Goal: Task Accomplishment & Management: Manage account settings

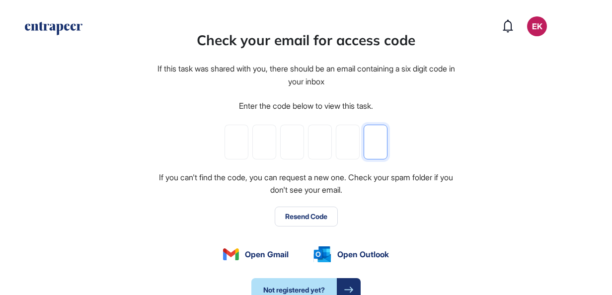
paste input "*"
type input "*"
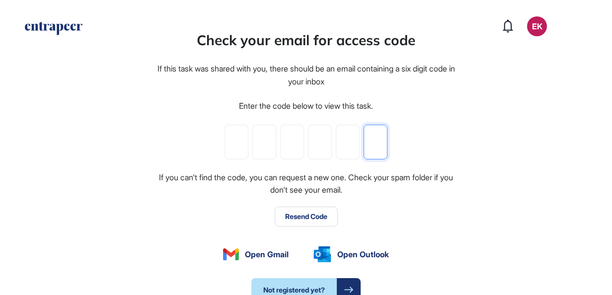
type input "*"
paste input "*"
type input "*"
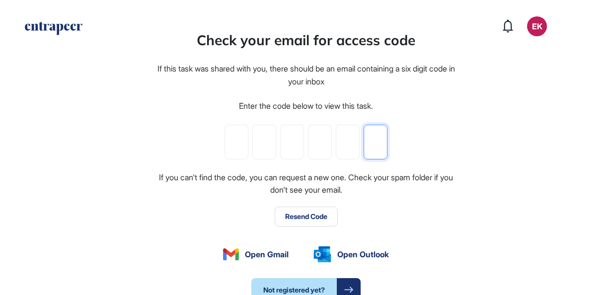
type input "*"
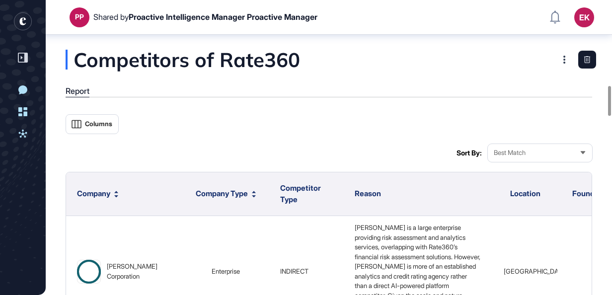
scroll to position [845, 0]
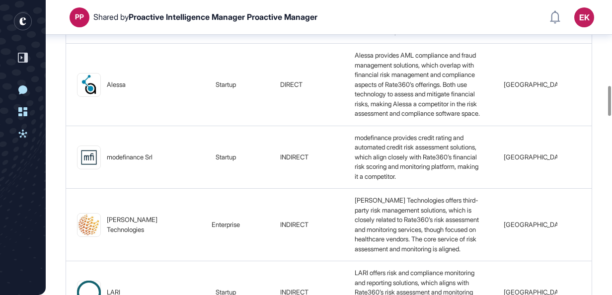
click at [579, 10] on div "EK" at bounding box center [585, 17] width 20 height 20
click at [579, 17] on div "EK" at bounding box center [585, 17] width 20 height 20
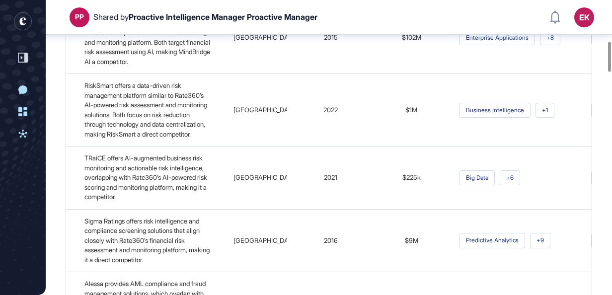
scroll to position [0, 0]
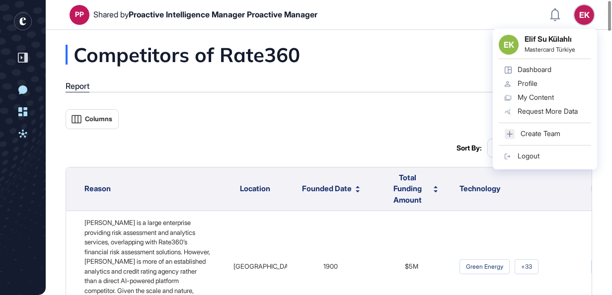
click at [582, 15] on div "EK EK Elif Su Külahlı Mastercard Türkiye Dashboard Profile My Content Request M…" at bounding box center [585, 15] width 20 height 20
click at [535, 71] on div "Dashboard" at bounding box center [535, 70] width 34 height 8
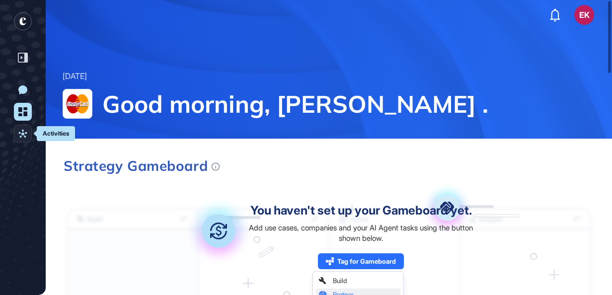
click at [29, 138] on link "Activities" at bounding box center [23, 134] width 18 height 18
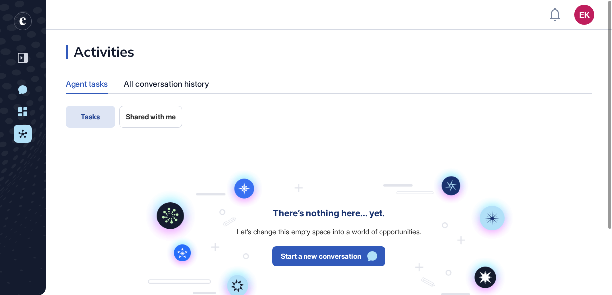
click at [139, 109] on button "Shared with me" at bounding box center [150, 117] width 63 height 22
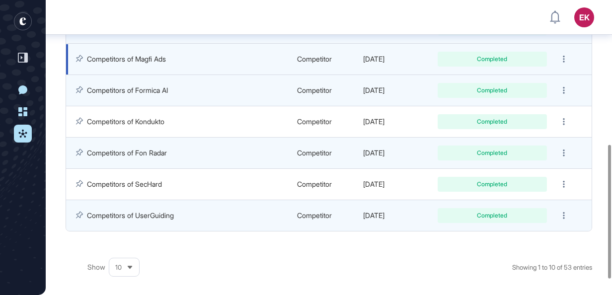
scroll to position [318, 0]
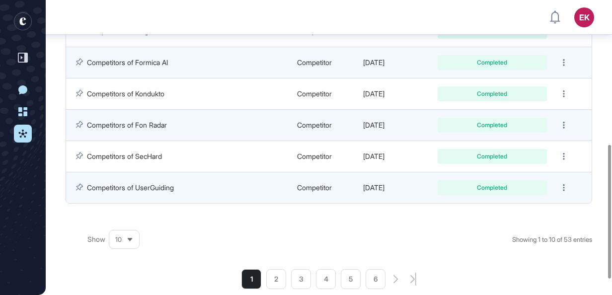
click at [110, 244] on div "10" at bounding box center [124, 239] width 30 height 19
click at [120, 199] on li "50" at bounding box center [124, 204] width 24 height 20
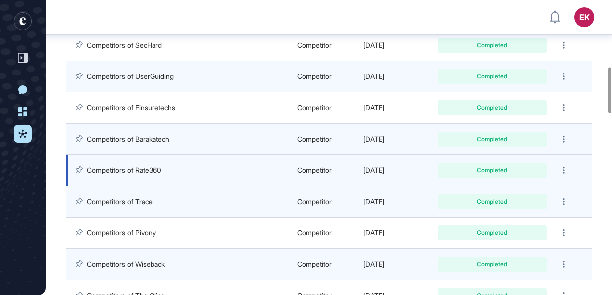
scroll to position [430, 0]
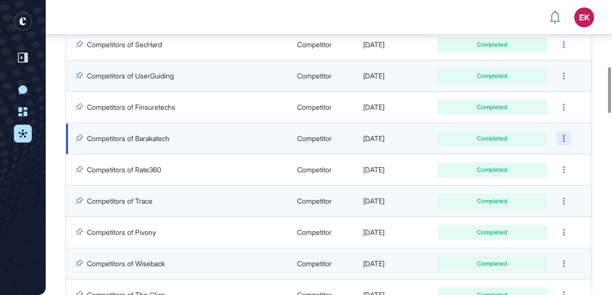
click at [562, 133] on div at bounding box center [564, 139] width 14 height 14
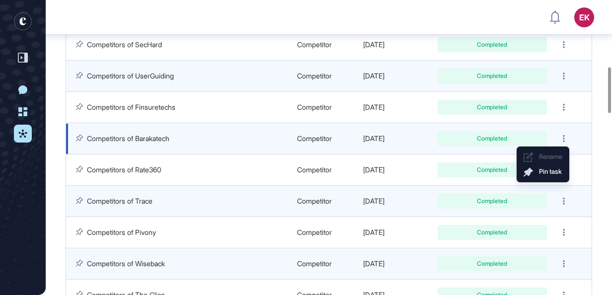
click at [459, 136] on div "Completed" at bounding box center [492, 139] width 94 height 6
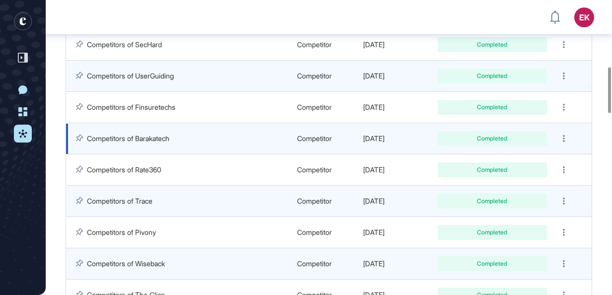
click at [336, 123] on td "Competitor" at bounding box center [325, 138] width 66 height 31
click at [312, 145] on td "Competitor" at bounding box center [325, 138] width 66 height 31
click at [456, 136] on div "Completed" at bounding box center [492, 139] width 94 height 6
click at [566, 134] on div at bounding box center [564, 139] width 14 height 14
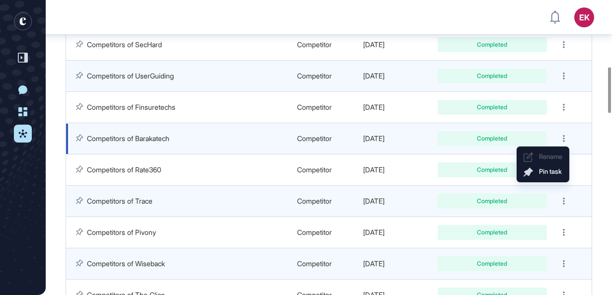
click at [458, 132] on div "Completed" at bounding box center [492, 138] width 109 height 15
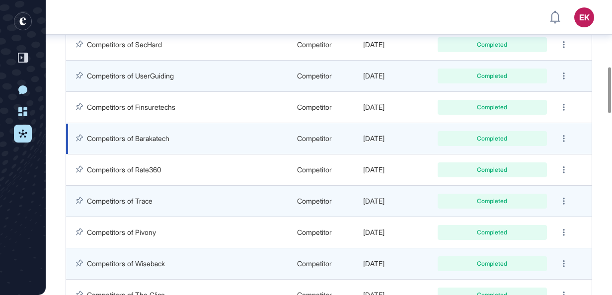
click at [118, 140] on link "Competitors of Barakatech" at bounding box center [128, 138] width 83 height 8
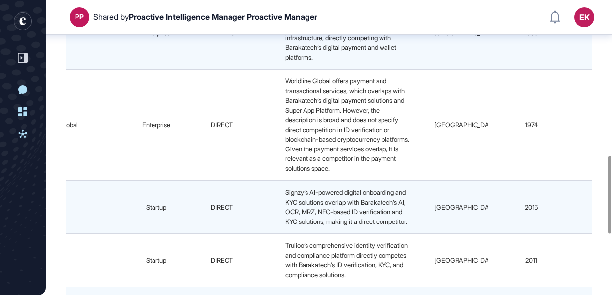
scroll to position [819, 0]
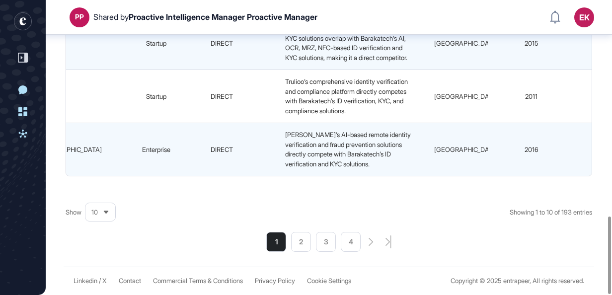
click at [94, 212] on span "10" at bounding box center [94, 212] width 6 height 7
click at [95, 194] on li "100" at bounding box center [100, 196] width 24 height 20
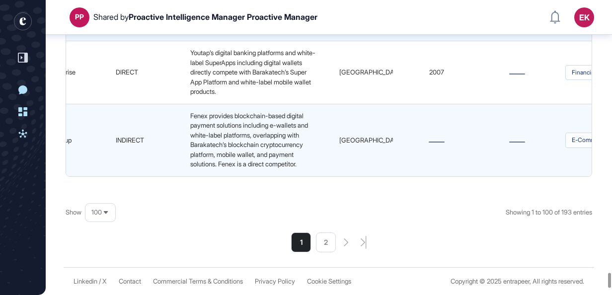
scroll to position [7625, 0]
click at [330, 242] on li "2" at bounding box center [326, 243] width 20 height 20
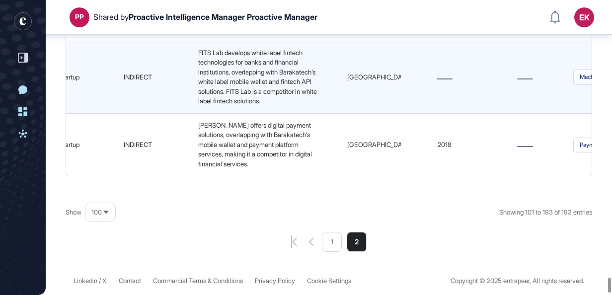
scroll to position [0, 0]
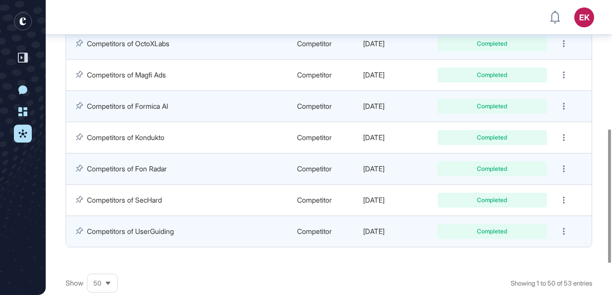
scroll to position [294, 0]
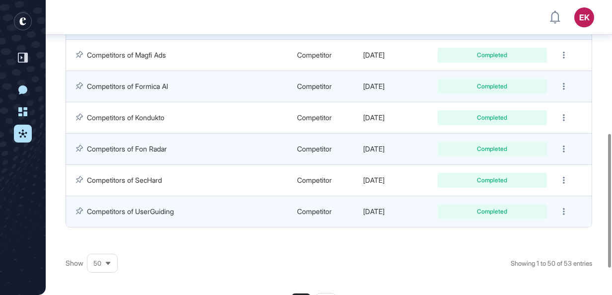
click at [97, 263] on span "50" at bounding box center [97, 263] width 8 height 7
click at [207, 250] on div "Show 50 5 10 25 50 100 Showing 1 to 50 of 53 entries 1 2" at bounding box center [329, 279] width 527 height 70
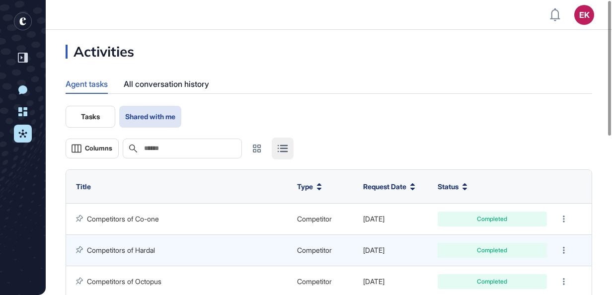
click at [339, 117] on div "Tasks Shared with me" at bounding box center [329, 117] width 527 height 22
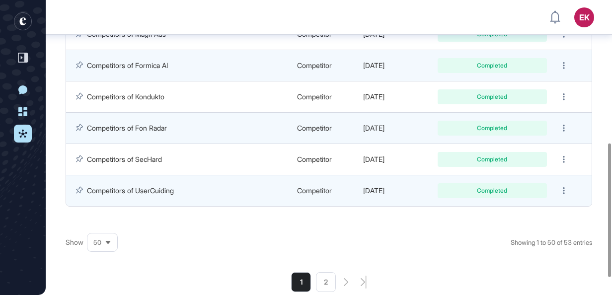
scroll to position [353, 0]
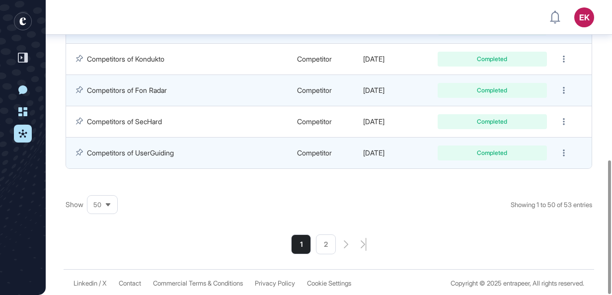
click at [330, 242] on li "2" at bounding box center [326, 245] width 20 height 20
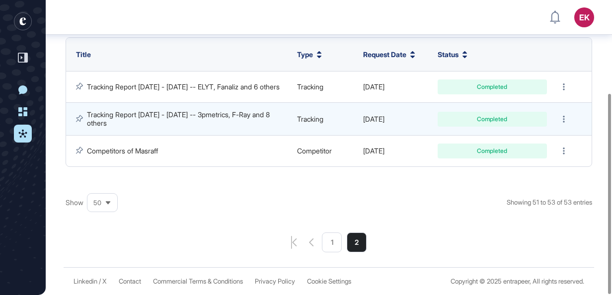
scroll to position [138, 0]
click at [329, 251] on li "1" at bounding box center [332, 243] width 20 height 20
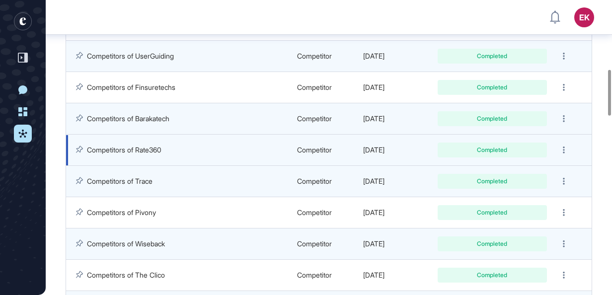
scroll to position [452, 0]
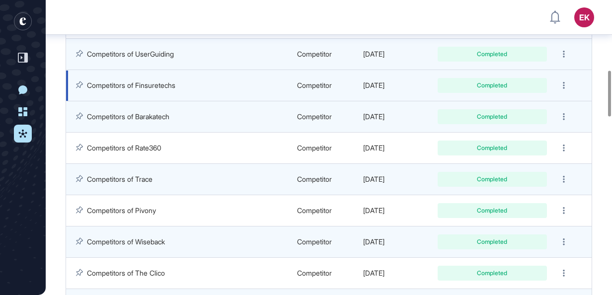
click at [163, 81] on link "Competitors of Finsuretechs" at bounding box center [131, 85] width 88 height 8
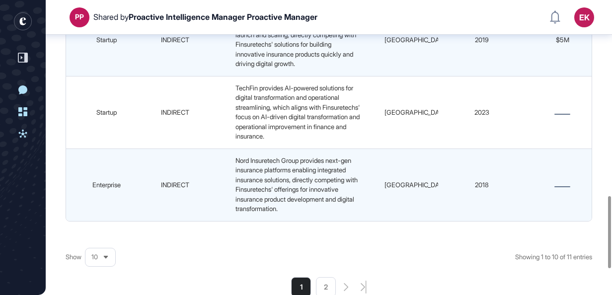
scroll to position [906, 0]
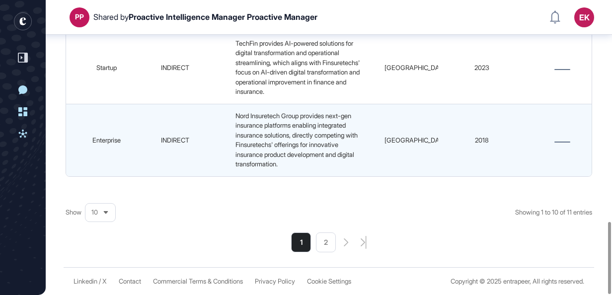
click at [329, 248] on li "2" at bounding box center [326, 243] width 20 height 20
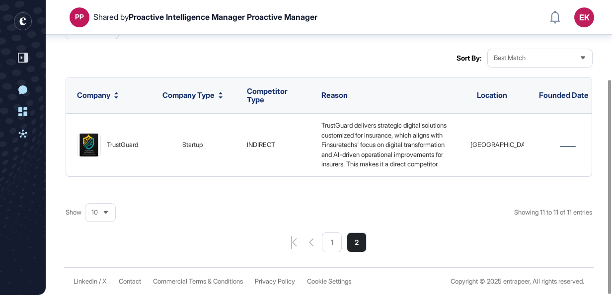
scroll to position [0, 34]
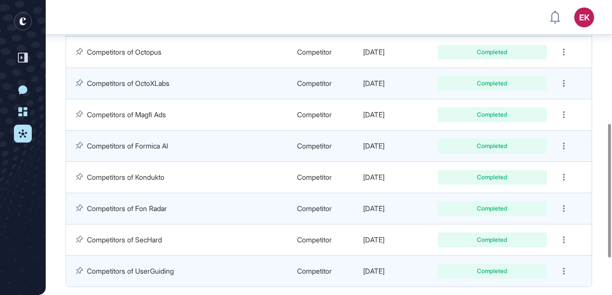
scroll to position [272, 0]
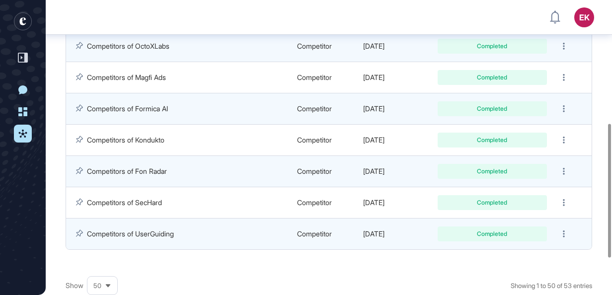
click at [109, 279] on div "50" at bounding box center [102, 285] width 30 height 19
click at [107, 249] on li "50" at bounding box center [102, 250] width 24 height 20
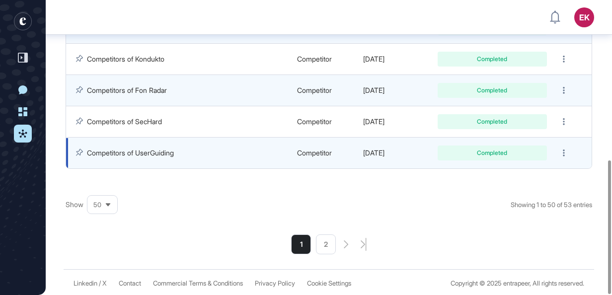
scroll to position [352, 0]
click at [325, 245] on li "2" at bounding box center [326, 245] width 20 height 20
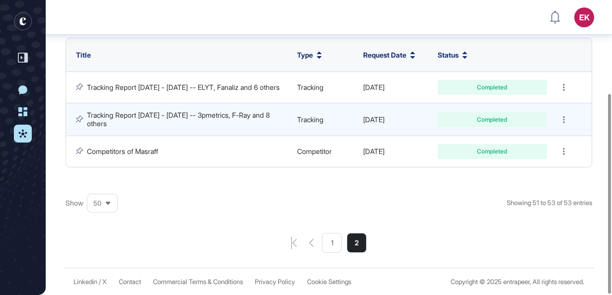
scroll to position [137, 0]
click at [329, 240] on li "1" at bounding box center [332, 243] width 20 height 20
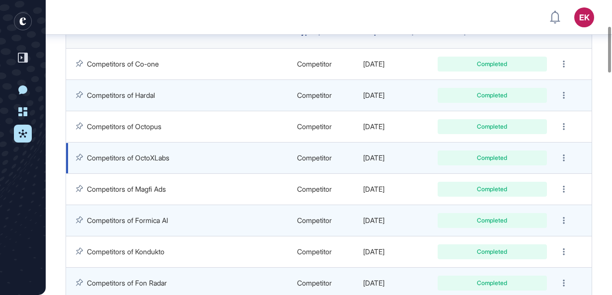
scroll to position [167, 0]
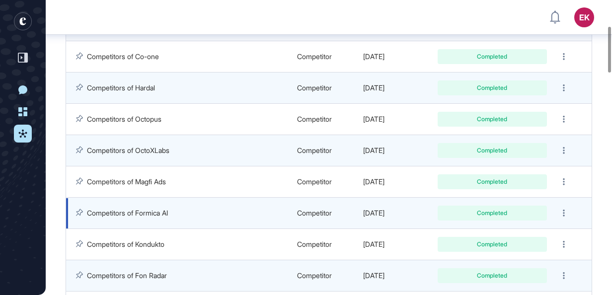
drag, startPoint x: 143, startPoint y: 220, endPoint x: 131, endPoint y: 214, distance: 13.6
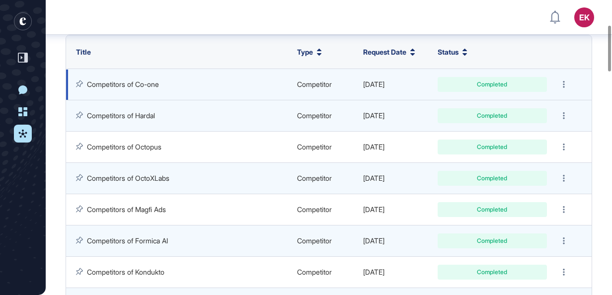
scroll to position [118, 0]
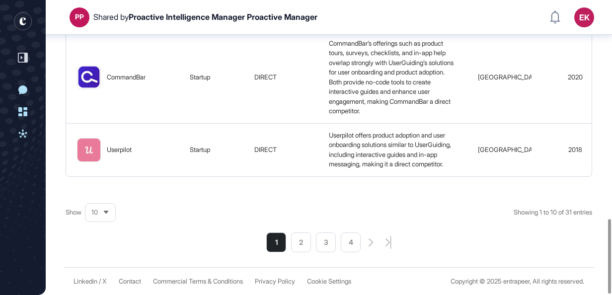
scroll to position [863, 0]
click at [98, 210] on div "10" at bounding box center [100, 212] width 30 height 19
click at [95, 182] on li "50" at bounding box center [100, 177] width 24 height 20
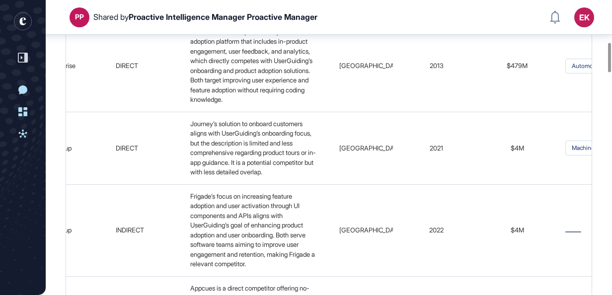
scroll to position [0, 0]
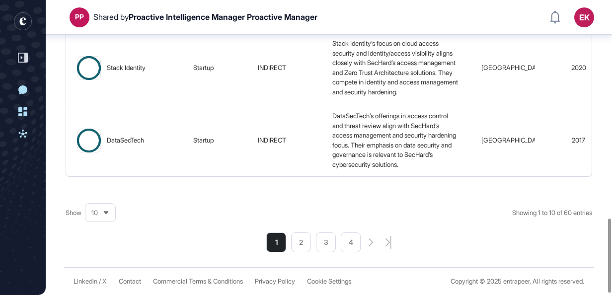
scroll to position [873, 0]
click at [109, 211] on icon at bounding box center [106, 213] width 6 height 6
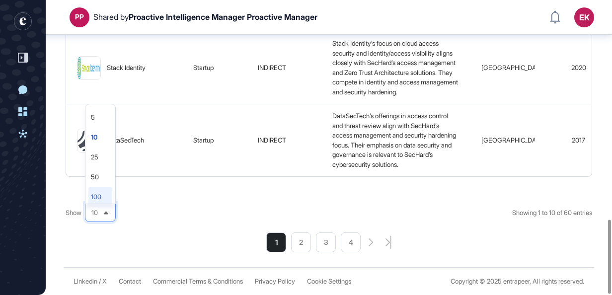
click at [101, 196] on li "100" at bounding box center [100, 197] width 24 height 20
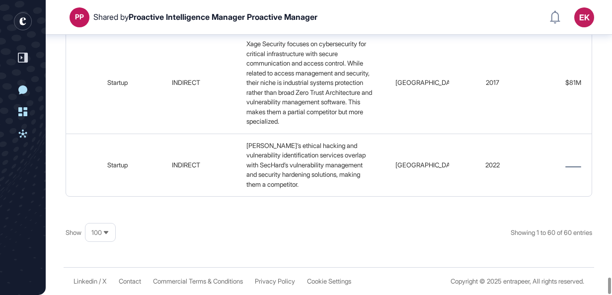
scroll to position [5027, 0]
click at [608, 290] on div at bounding box center [609, 286] width 3 height 16
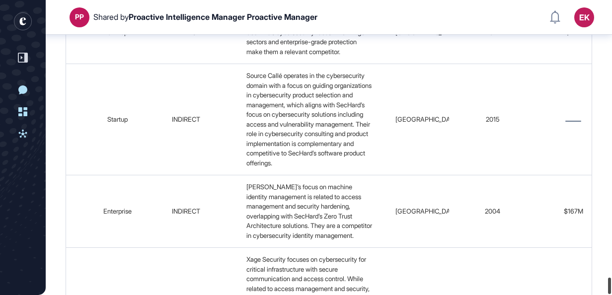
drag, startPoint x: 608, startPoint y: 290, endPoint x: 615, endPoint y: 258, distance: 33.0
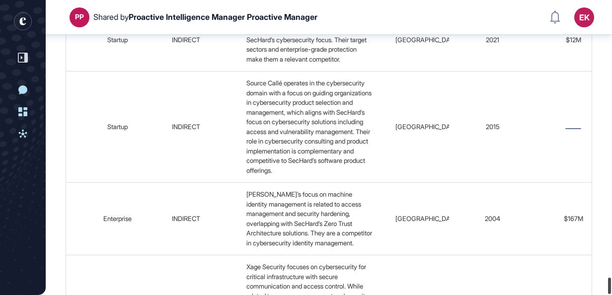
click at [612, 258] on html "PP Shared by Proactive Intelligence Manager Proactive Manager EK Dashboard Prof…" at bounding box center [306, 147] width 612 height 295
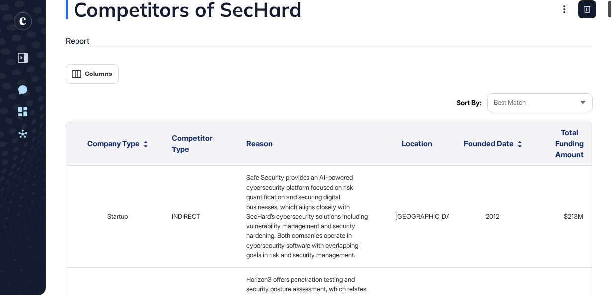
scroll to position [0, 0]
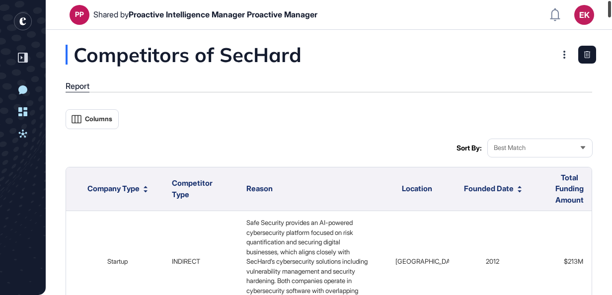
drag, startPoint x: 610, startPoint y: 258, endPoint x: 605, endPoint y: -1, distance: 259.5
click at [605, 0] on html "PP Shared by Proactive Intelligence Manager Proactive Manager EK Dashboard Prof…" at bounding box center [306, 147] width 612 height 295
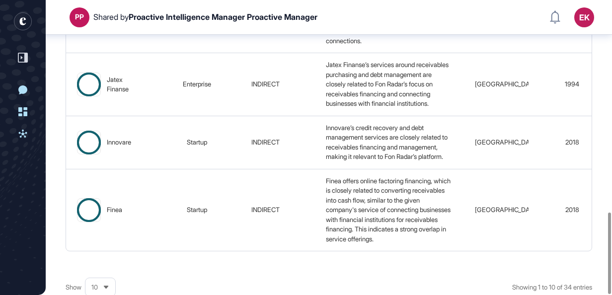
scroll to position [767, 0]
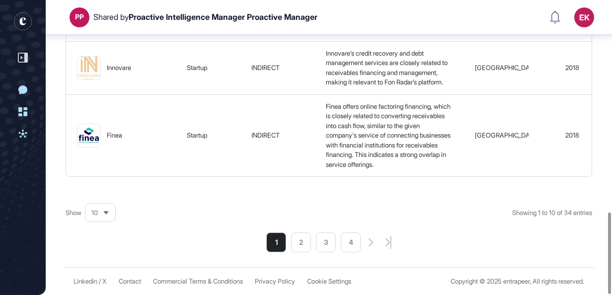
click at [107, 207] on div "10" at bounding box center [100, 212] width 30 height 19
click at [102, 178] on li "50" at bounding box center [100, 177] width 24 height 20
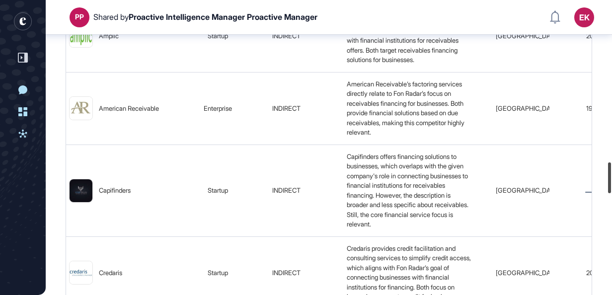
scroll to position [0, 0]
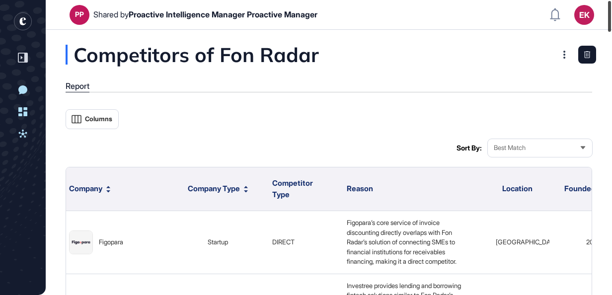
drag, startPoint x: 610, startPoint y: 265, endPoint x: 634, endPoint y: -37, distance: 302.6
click at [612, 0] on html "PP Shared by Proactive Intelligence Manager Proactive Manager EK Dashboard Prof…" at bounding box center [306, 147] width 612 height 295
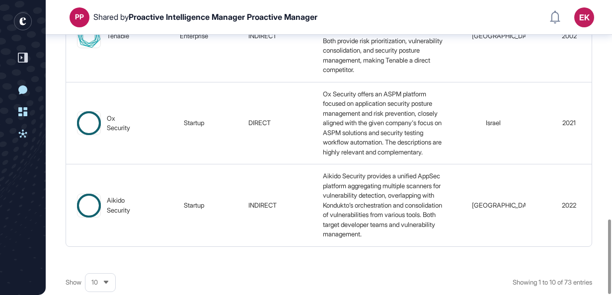
scroll to position [865, 0]
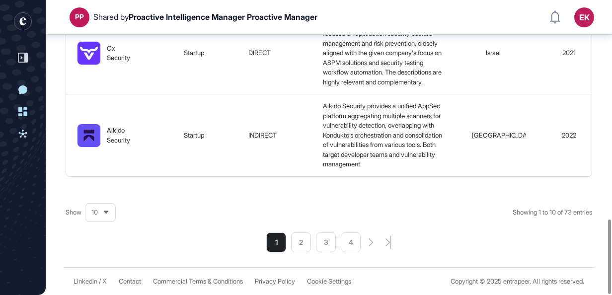
click at [108, 208] on div "10" at bounding box center [100, 212] width 30 height 19
click at [105, 190] on li "100" at bounding box center [100, 197] width 24 height 20
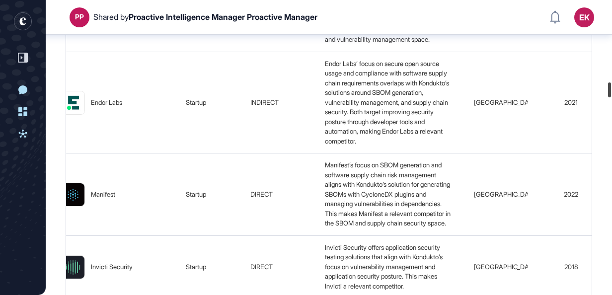
scroll to position [0, 0]
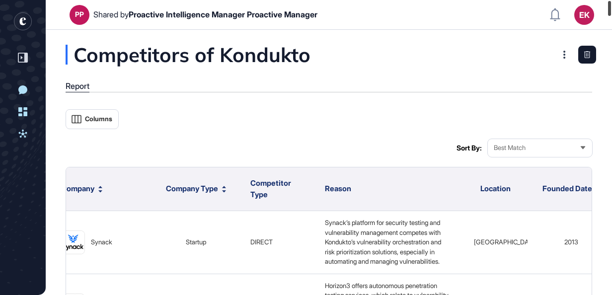
drag, startPoint x: 611, startPoint y: 281, endPoint x: 617, endPoint y: -37, distance: 318.1
click at [612, 0] on html "PP Shared by Proactive Intelligence Manager Proactive Manager EK Dashboard Prof…" at bounding box center [306, 147] width 612 height 295
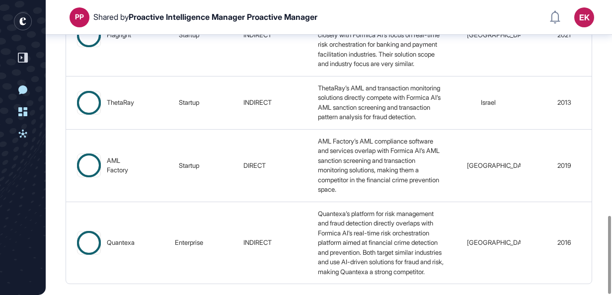
scroll to position [816, 0]
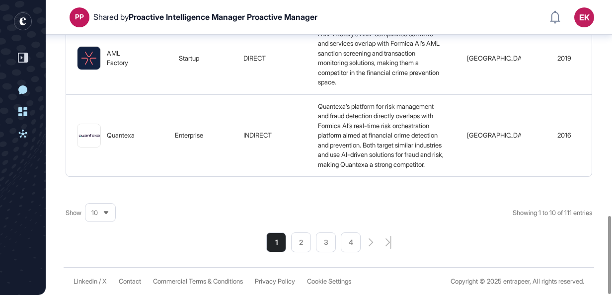
click at [104, 215] on icon at bounding box center [106, 213] width 6 height 6
click at [100, 187] on li "100" at bounding box center [100, 191] width 24 height 20
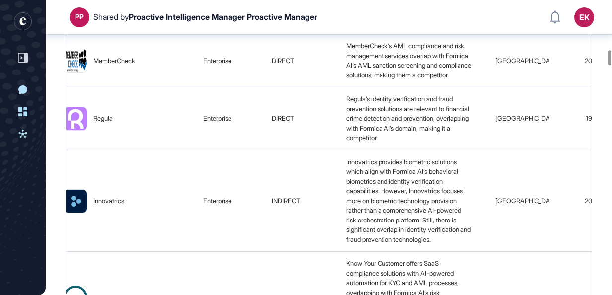
scroll to position [0, 13]
drag, startPoint x: 86, startPoint y: 89, endPoint x: 370, endPoint y: 80, distance: 283.5
click at [370, 27] on div "Fineksus provides AML and financial cloud solutions, overlapping with Formica A…" at bounding box center [410, 7] width 135 height 39
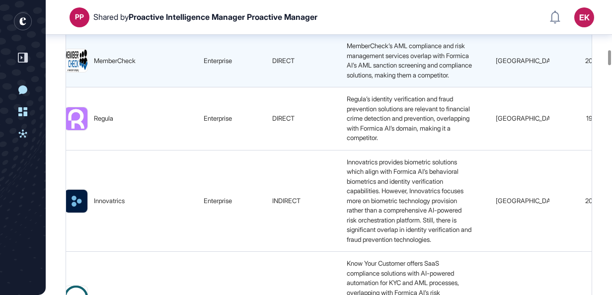
click at [423, 79] on span "MemberCheck’s AML compliance and risk management services overlap with Formica …" at bounding box center [410, 60] width 127 height 37
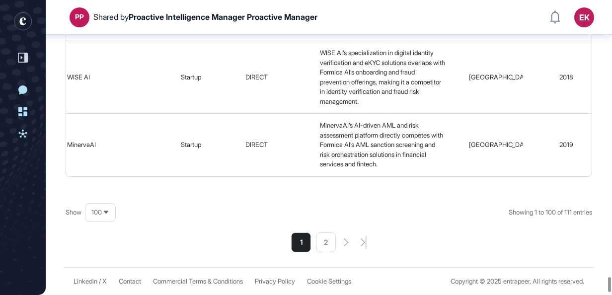
scroll to position [7884, 0]
click at [325, 252] on li "2" at bounding box center [326, 243] width 20 height 20
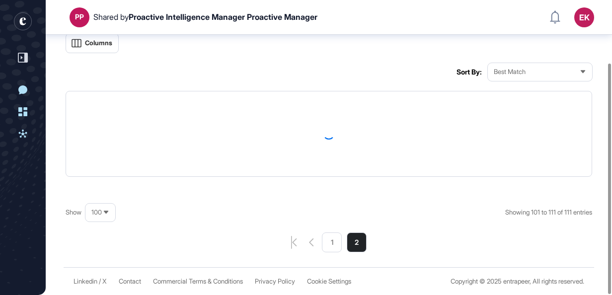
scroll to position [0, 0]
click at [325, 252] on li "1" at bounding box center [332, 244] width 20 height 20
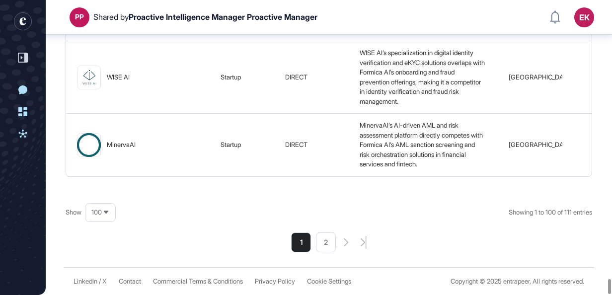
drag, startPoint x: 325, startPoint y: 252, endPoint x: 324, endPoint y: 244, distance: 8.5
click at [324, 244] on li "2" at bounding box center [326, 243] width 20 height 20
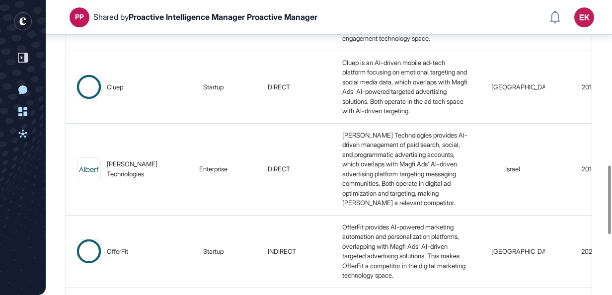
scroll to position [971, 0]
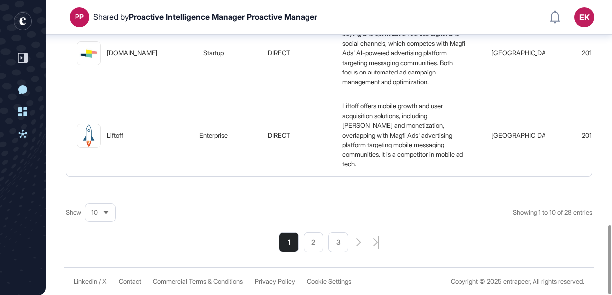
click at [99, 219] on div "10" at bounding box center [100, 212] width 30 height 19
click at [100, 185] on li "50" at bounding box center [100, 177] width 24 height 20
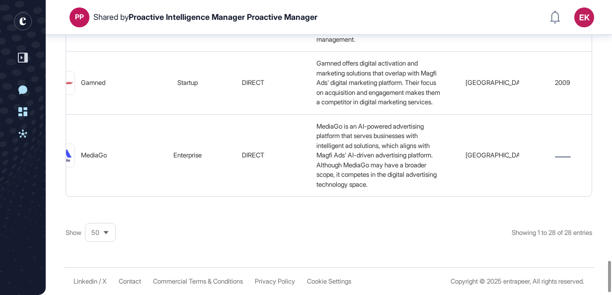
scroll to position [2459, 0]
click at [608, 266] on div at bounding box center [609, 276] width 3 height 31
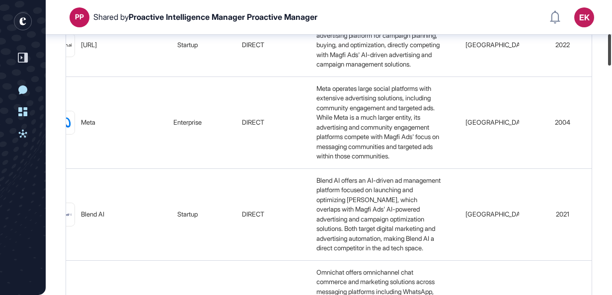
scroll to position [0, 0]
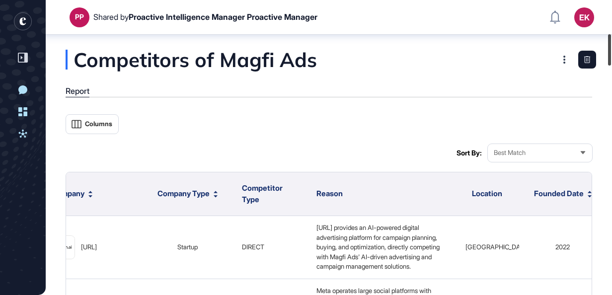
drag, startPoint x: 609, startPoint y: 266, endPoint x: 587, endPoint y: -3, distance: 270.3
click at [587, 0] on html "PP Shared by Proactive Intelligence Manager Proactive Manager EK Dashboard Prof…" at bounding box center [306, 147] width 612 height 295
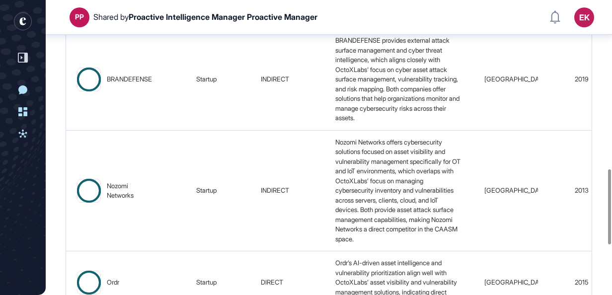
scroll to position [855, 0]
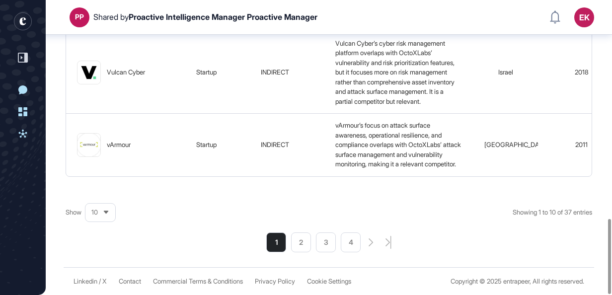
click at [101, 213] on div "10" at bounding box center [100, 212] width 30 height 19
click at [102, 179] on li "50" at bounding box center [100, 177] width 24 height 20
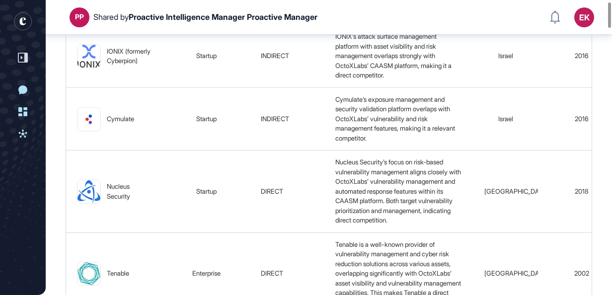
scroll to position [0, 0]
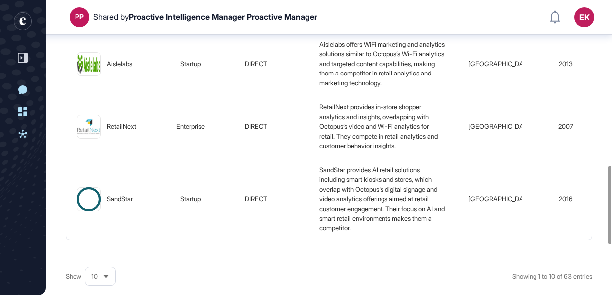
scroll to position [816, 0]
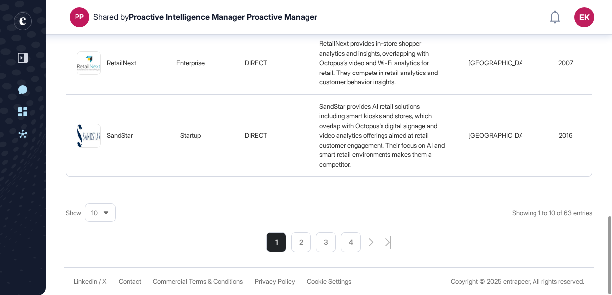
click at [102, 215] on div "10" at bounding box center [100, 212] width 30 height 19
click at [100, 194] on li "100" at bounding box center [100, 197] width 24 height 20
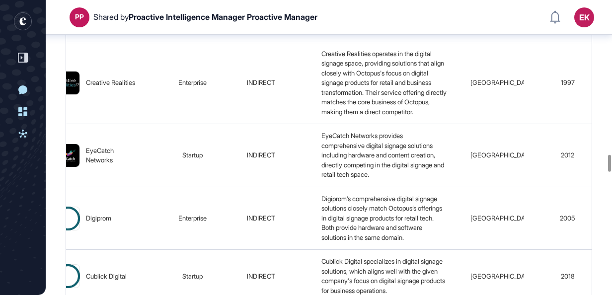
scroll to position [2719, 0]
